Goal: Obtain resource: Download file/media

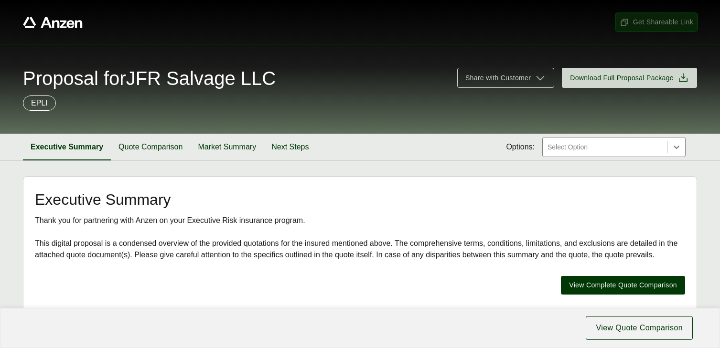
click at [651, 20] on span "Get Shareable Link" at bounding box center [657, 22] width 74 height 10
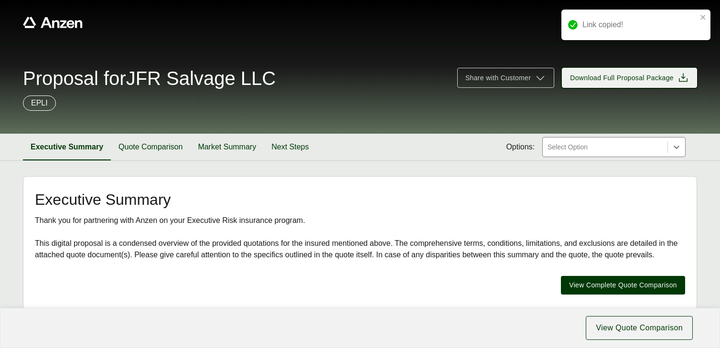
click at [625, 78] on span "Download Full Proposal Package" at bounding box center [622, 78] width 104 height 10
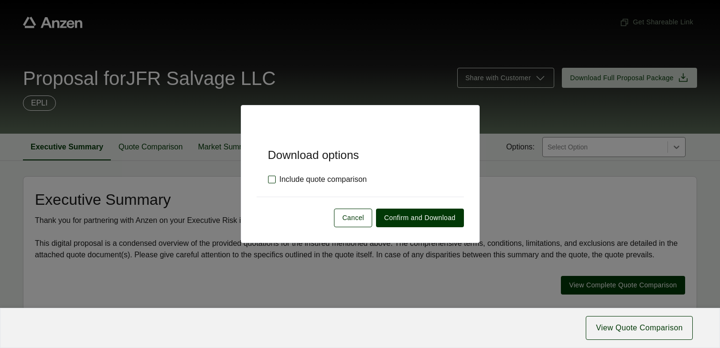
click at [271, 179] on label "Include quote comparison" at bounding box center [317, 179] width 99 height 11
click at [407, 218] on span "Confirm and Download" at bounding box center [419, 218] width 71 height 10
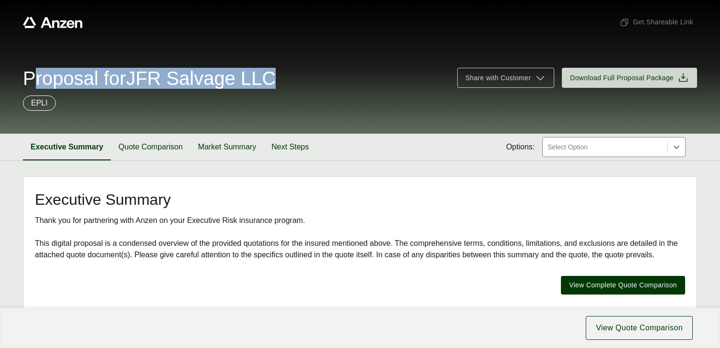
drag, startPoint x: 280, startPoint y: 80, endPoint x: 264, endPoint y: 60, distance: 25.5
click at [264, 60] on div "Proposal for JFR Salvage LLC Share with Customer Download Full Proposal Package…" at bounding box center [360, 88] width 720 height 89
copy span "Proposal for JFR Salvage LLC"
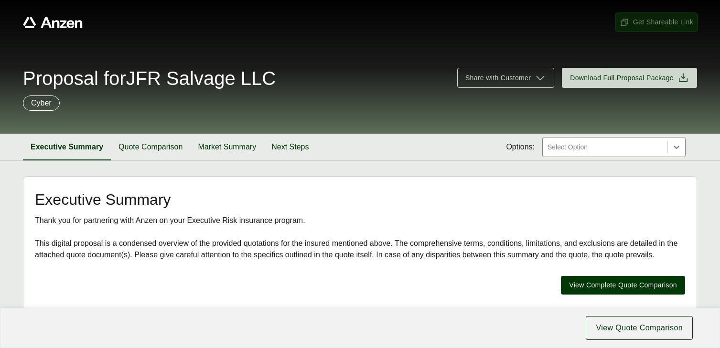
click at [643, 21] on span "Get Shareable Link" at bounding box center [657, 22] width 74 height 10
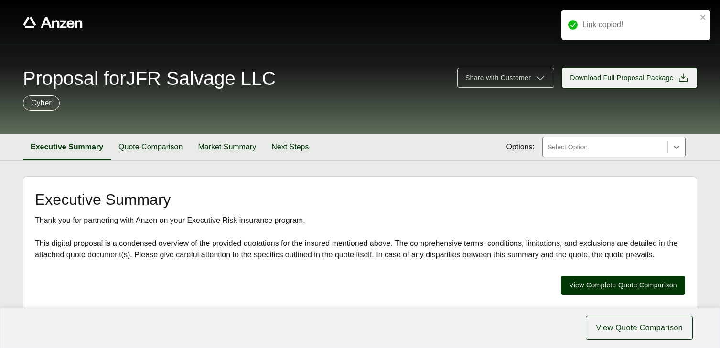
click at [629, 77] on span "Download Full Proposal Package" at bounding box center [622, 78] width 104 height 10
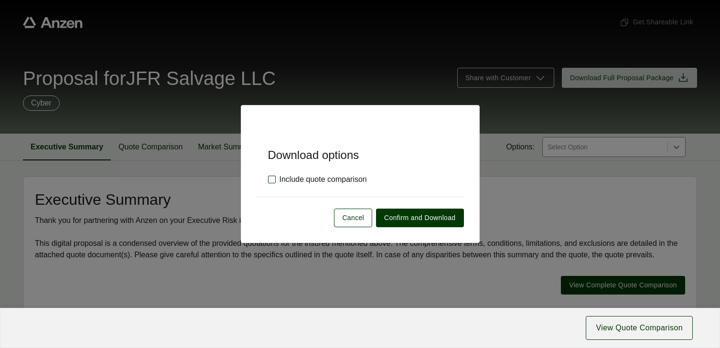
click at [271, 180] on label "Include quote comparison" at bounding box center [317, 179] width 99 height 11
click at [419, 218] on span "Confirm and Download" at bounding box center [419, 218] width 71 height 10
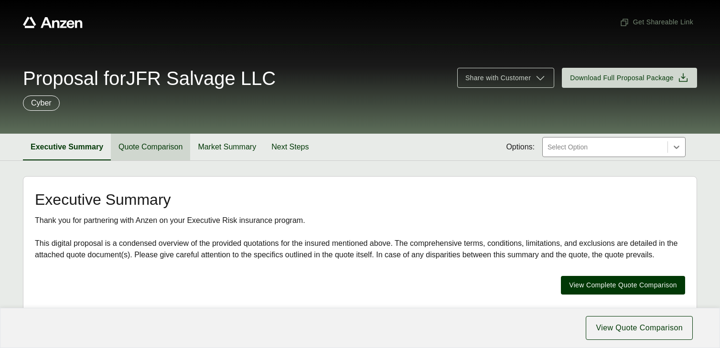
click at [170, 146] on button "Quote Comparison" at bounding box center [150, 147] width 79 height 27
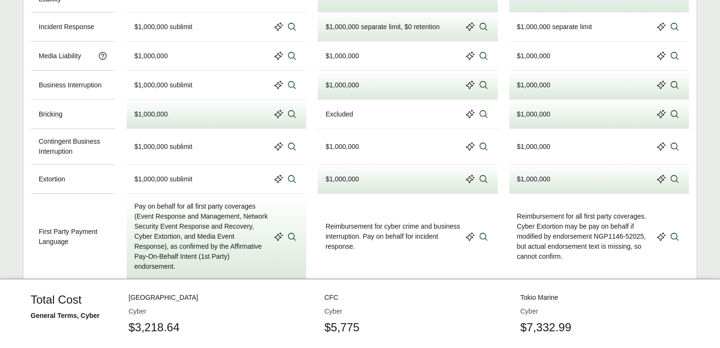
scroll to position [829, 0]
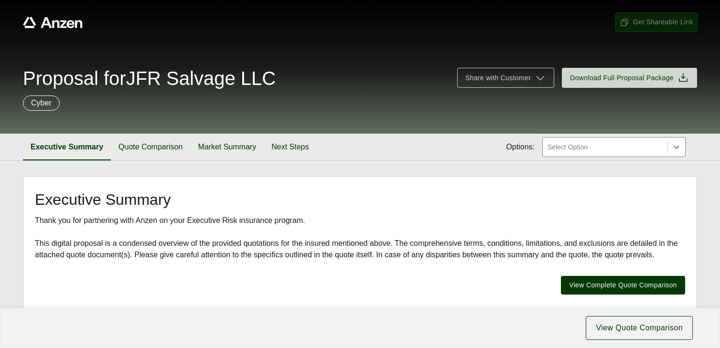
click at [659, 23] on span "Get Shareable Link" at bounding box center [657, 22] width 74 height 10
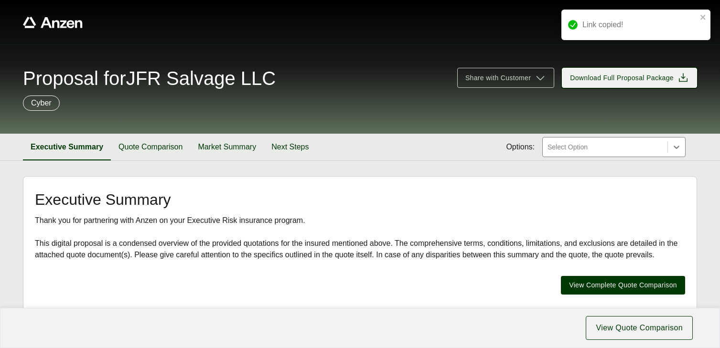
click at [635, 75] on span "Download Full Proposal Package" at bounding box center [622, 78] width 104 height 10
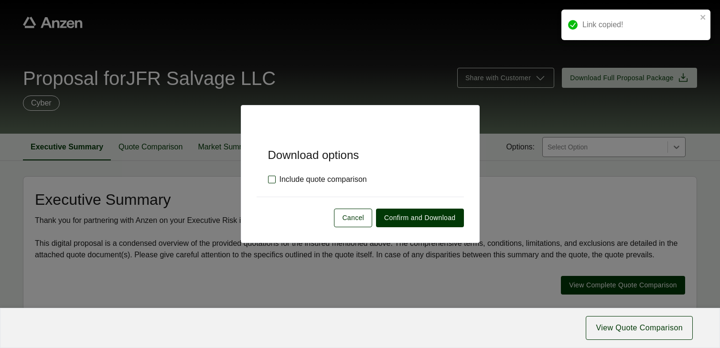
click at [269, 181] on label "Include quote comparison" at bounding box center [317, 179] width 99 height 11
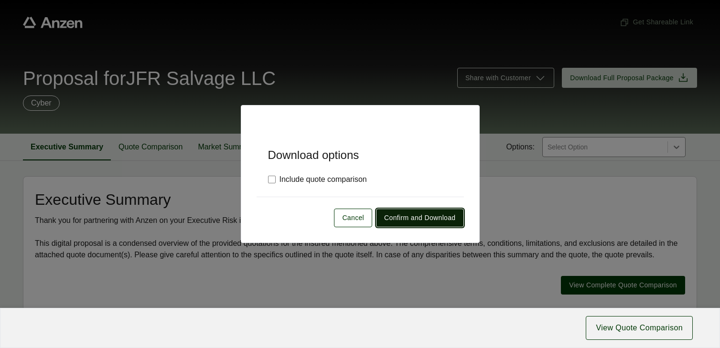
click at [402, 216] on span "Confirm and Download" at bounding box center [419, 218] width 71 height 10
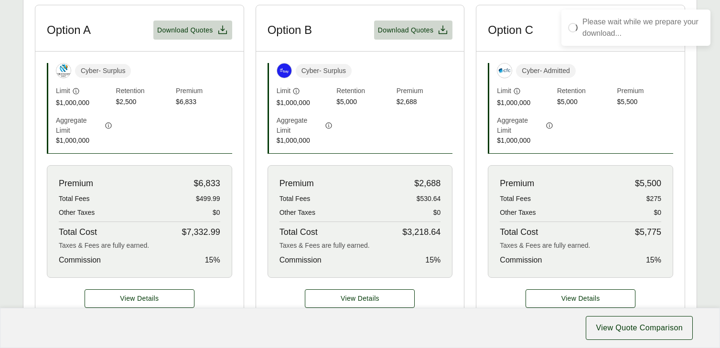
scroll to position [361, 0]
